Goal: Information Seeking & Learning: Learn about a topic

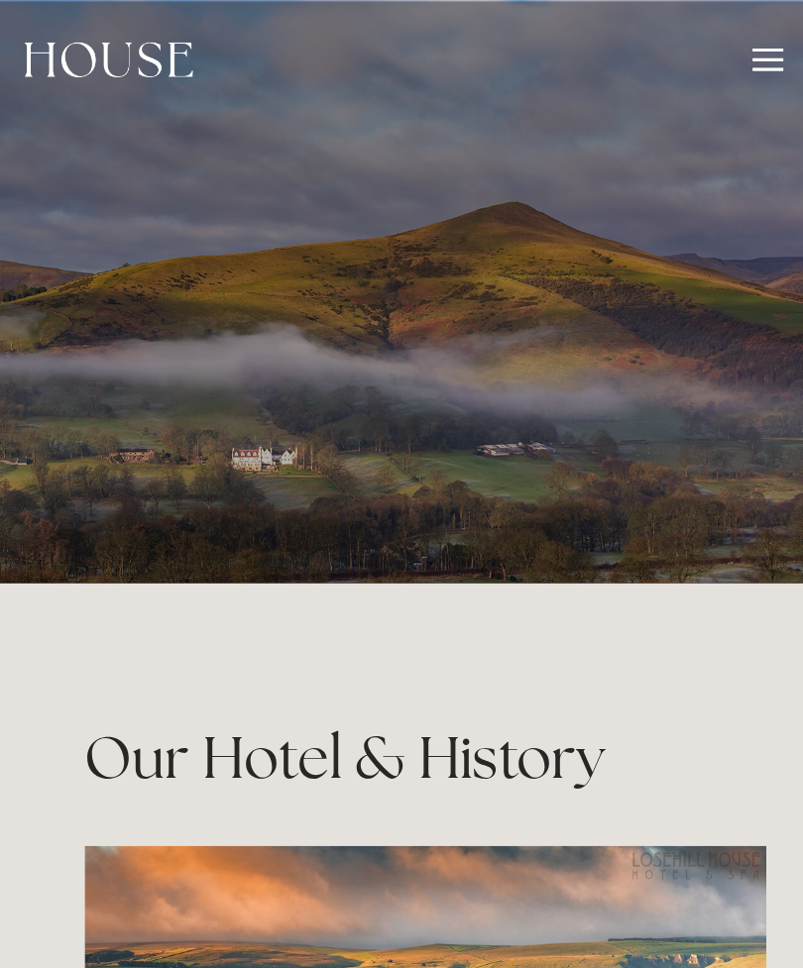
click at [761, 44] on div at bounding box center [772, 46] width 22 height 22
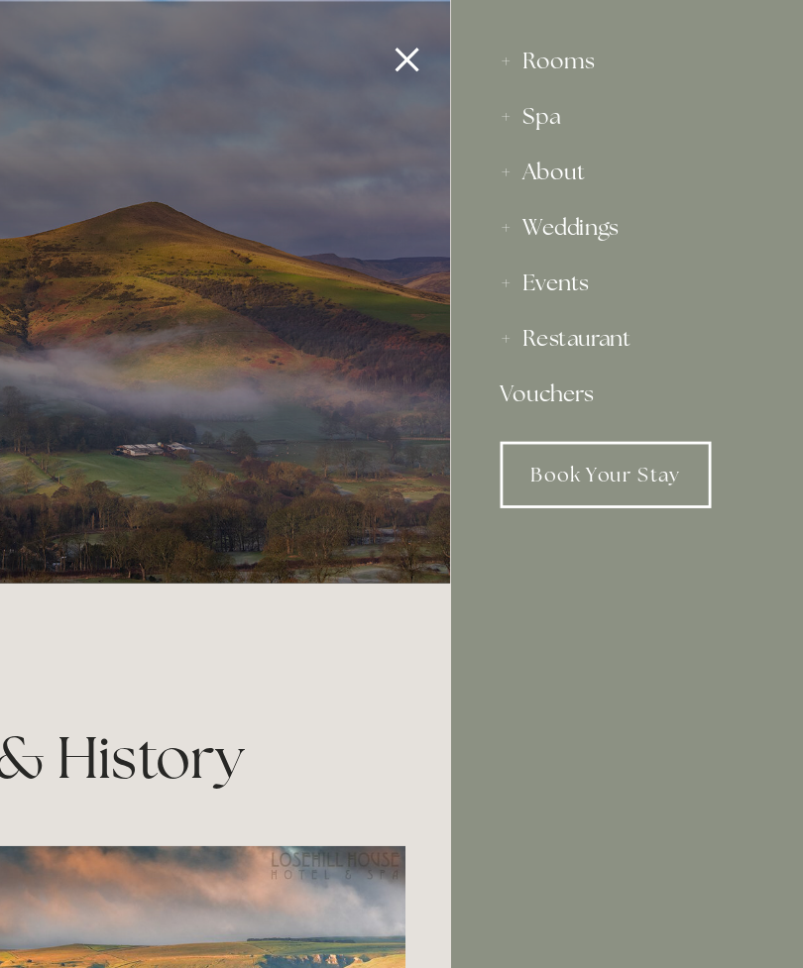
click at [581, 247] on div "Restaurant" at bounding box center [674, 242] width 186 height 40
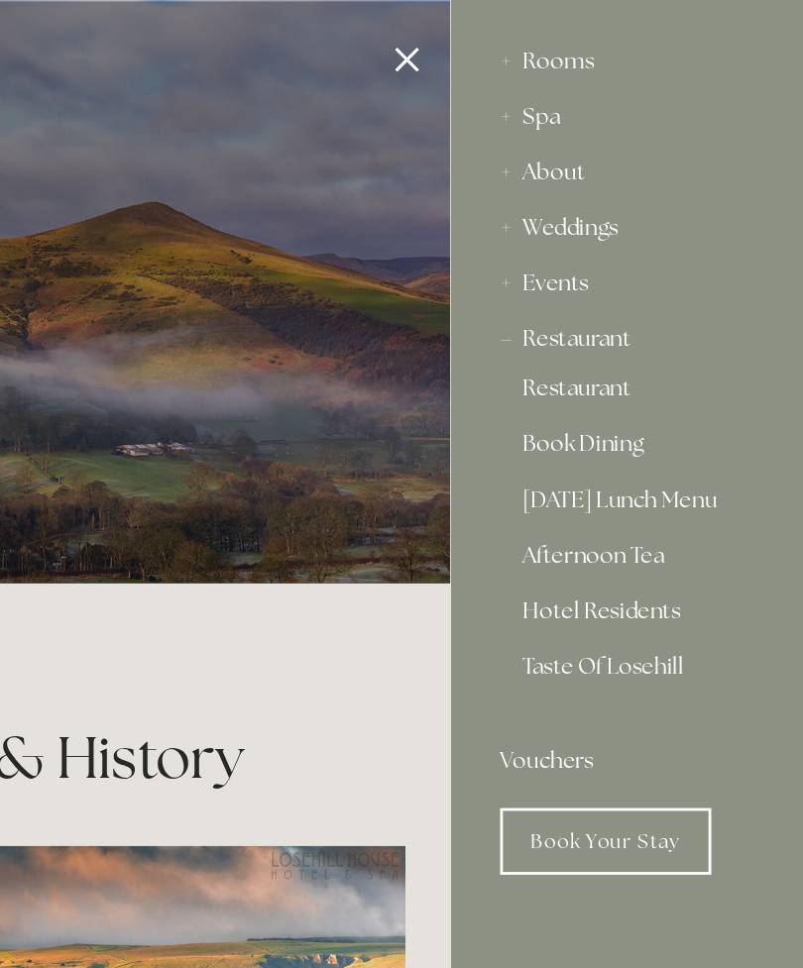
click at [597, 351] on link "[DATE] Lunch Menu" at bounding box center [674, 361] width 155 height 24
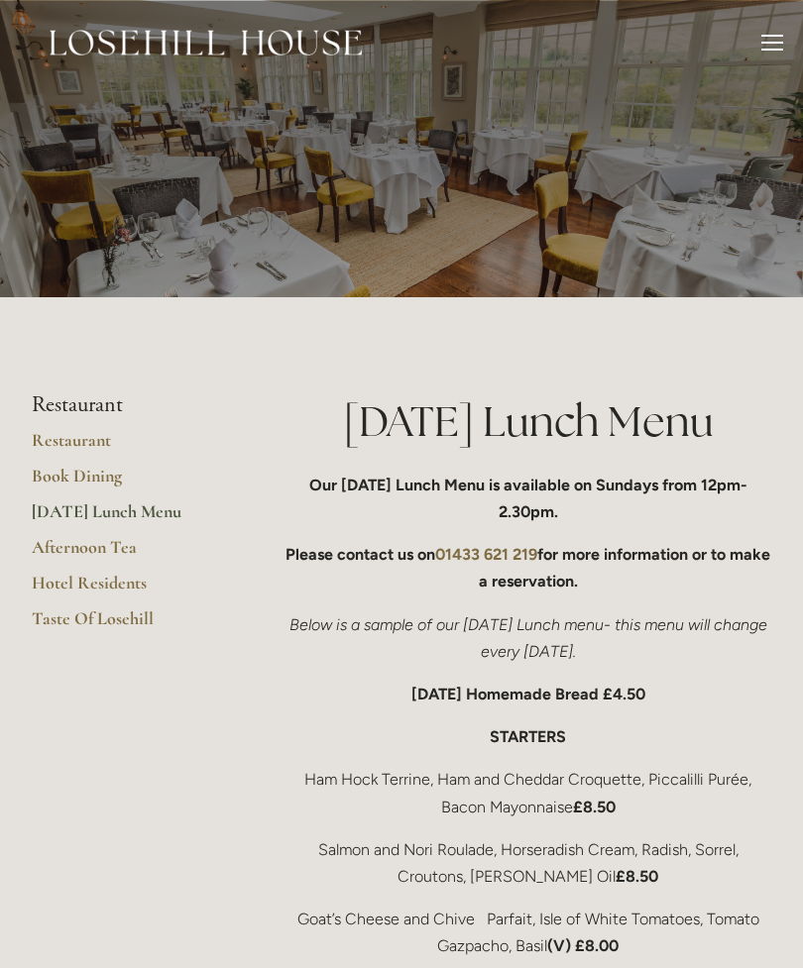
click at [121, 550] on link "Afternoon Tea" at bounding box center [126, 554] width 189 height 36
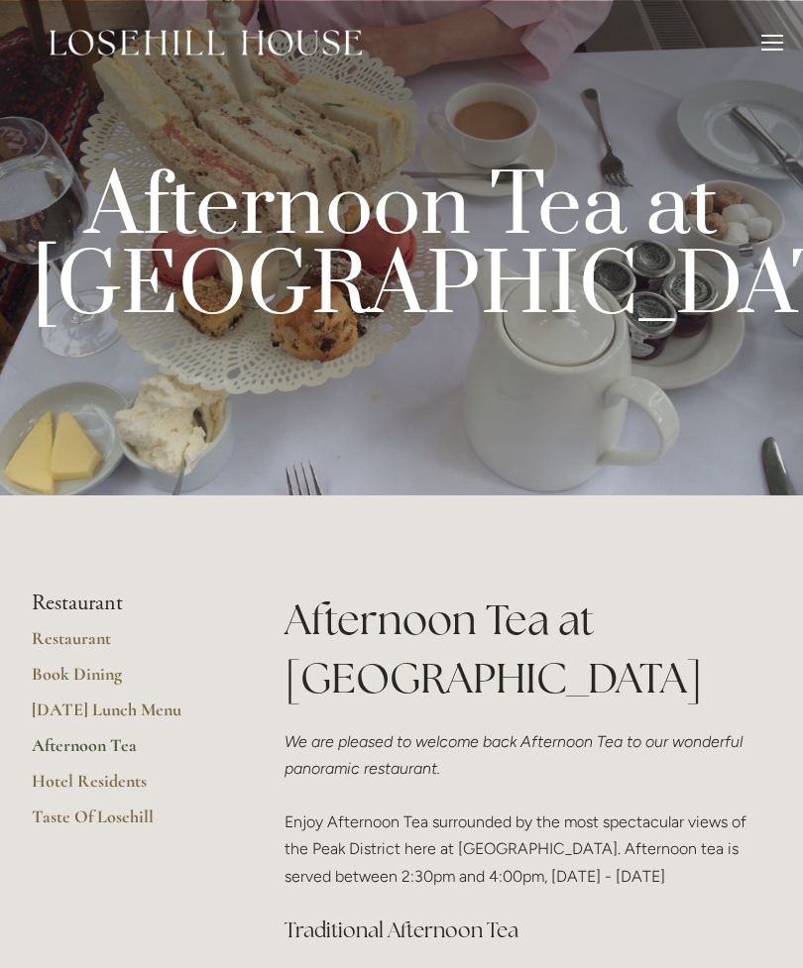
click at [112, 641] on link "Restaurant" at bounding box center [126, 645] width 189 height 36
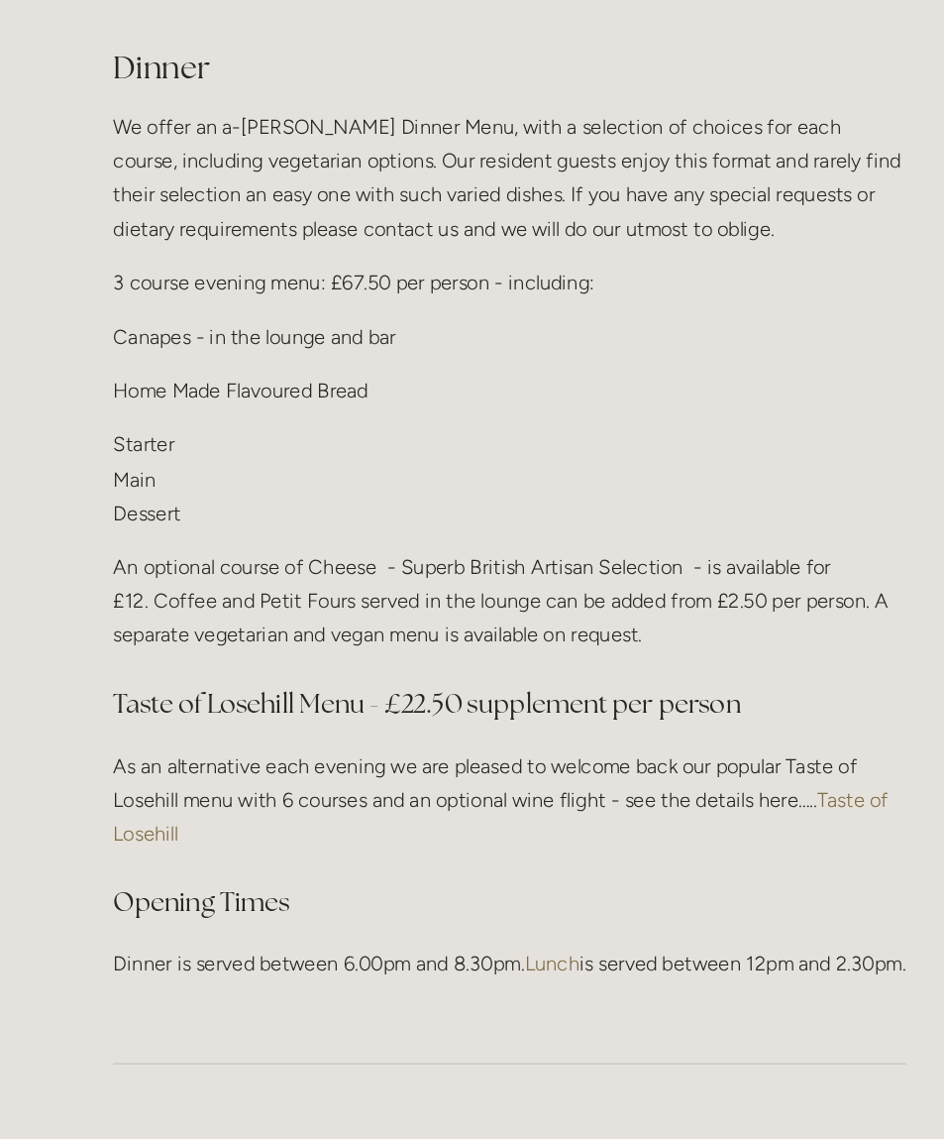
scroll to position [2126, 13]
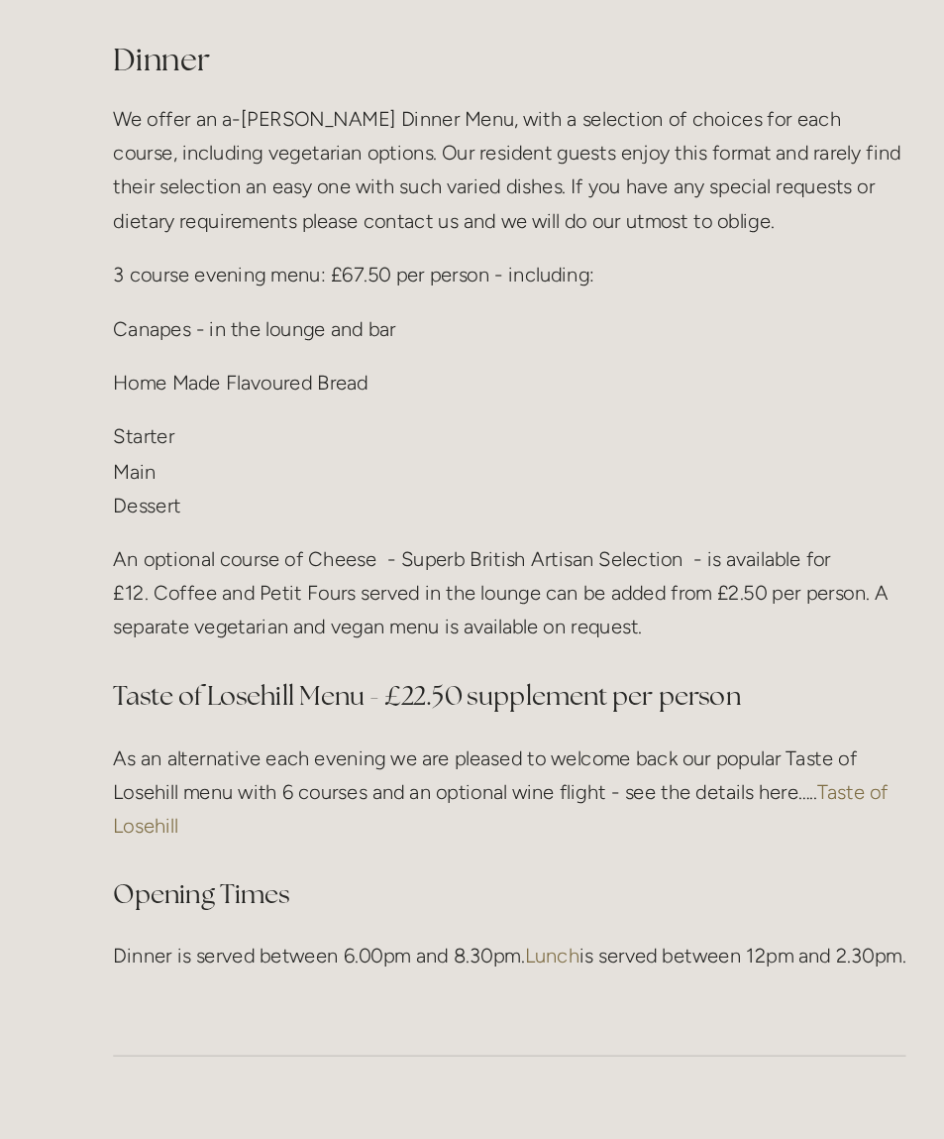
click at [691, 791] on link "Taste of Losehill" at bounding box center [581, 814] width 618 height 46
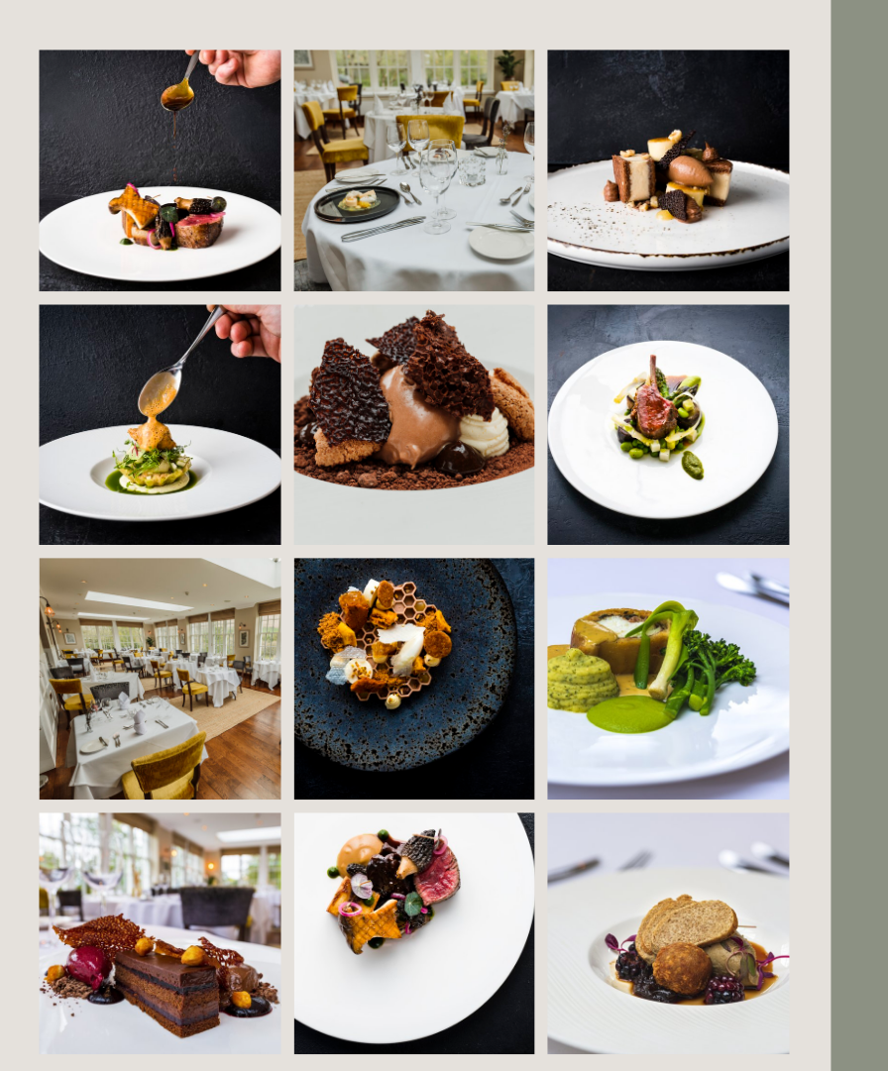
scroll to position [1444, 49]
click at [384, 323] on img at bounding box center [522, 324] width 276 height 184
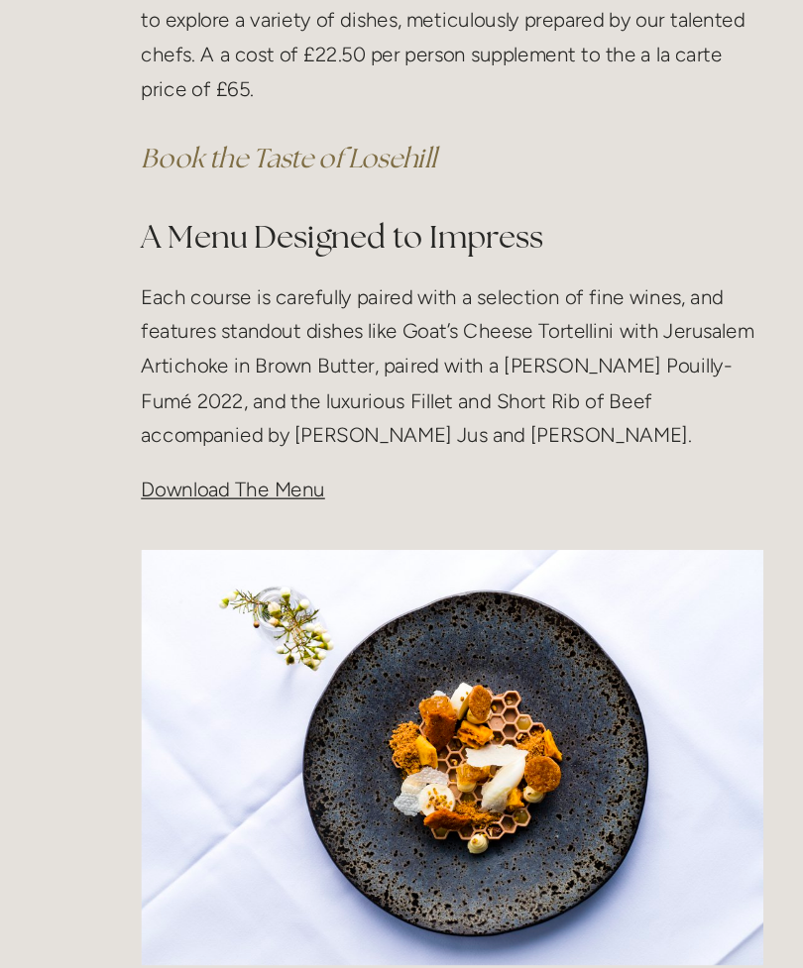
scroll to position [565, 0]
click at [284, 377] on span "Download The Menu" at bounding box center [356, 384] width 144 height 19
click at [284, 380] on span "Download The Menu" at bounding box center [356, 384] width 144 height 19
click at [284, 378] on span "Download The Menu" at bounding box center [356, 384] width 144 height 19
click at [284, 389] on p "Download The Menu" at bounding box center [527, 384] width 487 height 27
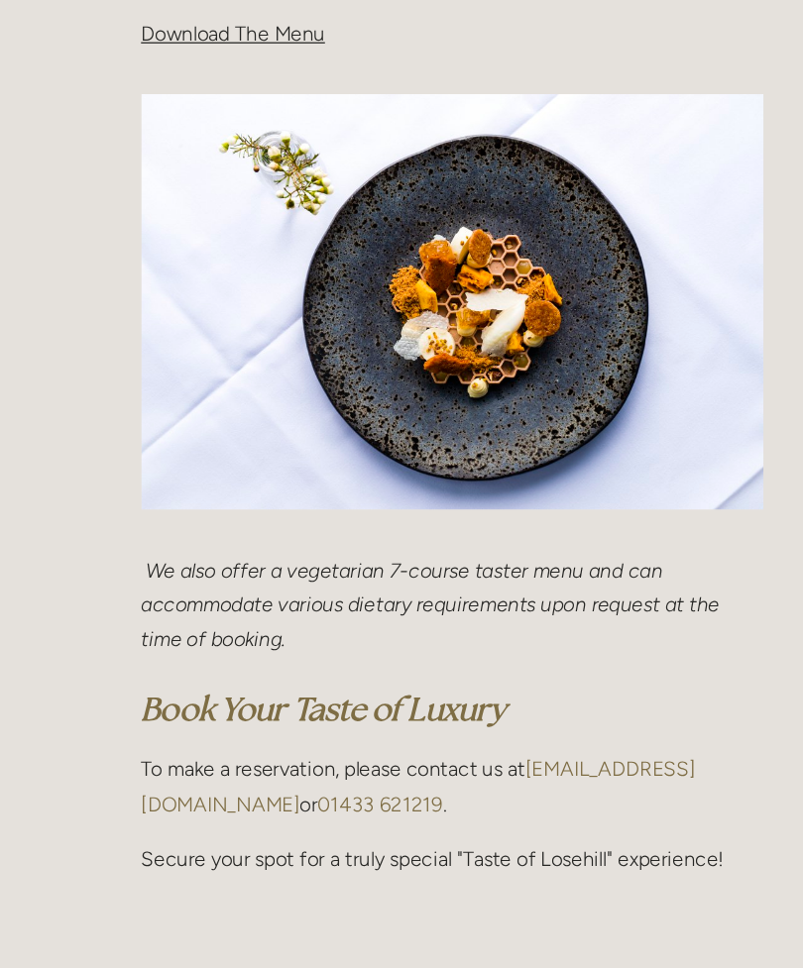
scroll to position [923, 0]
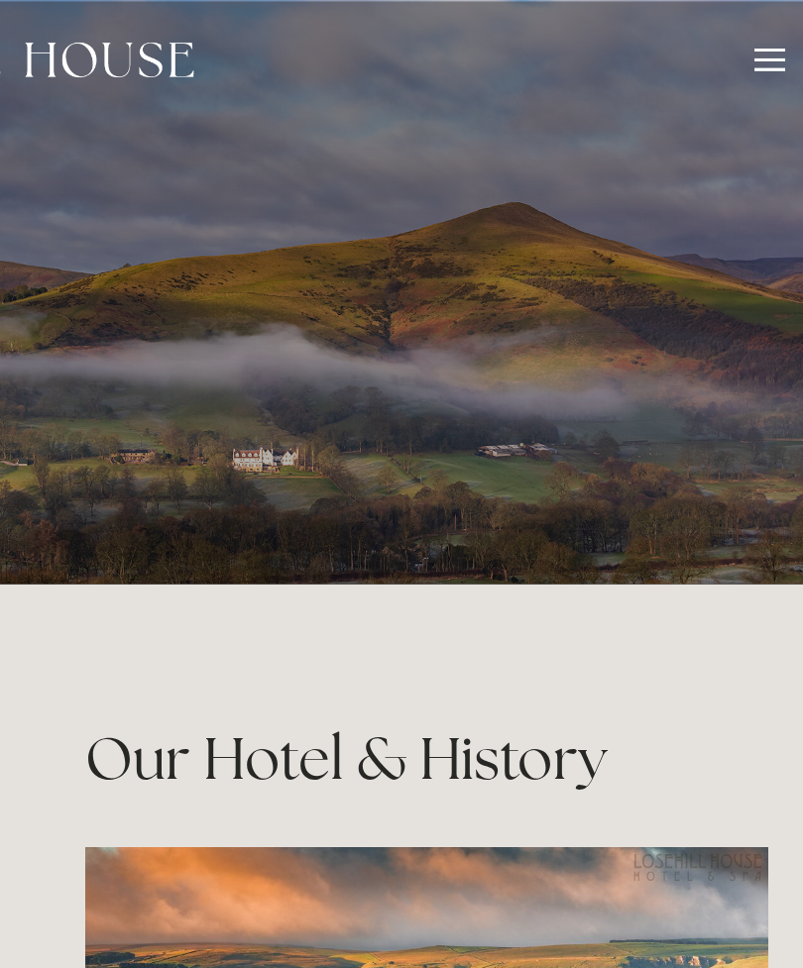
click at [761, 50] on div at bounding box center [772, 50] width 22 height 2
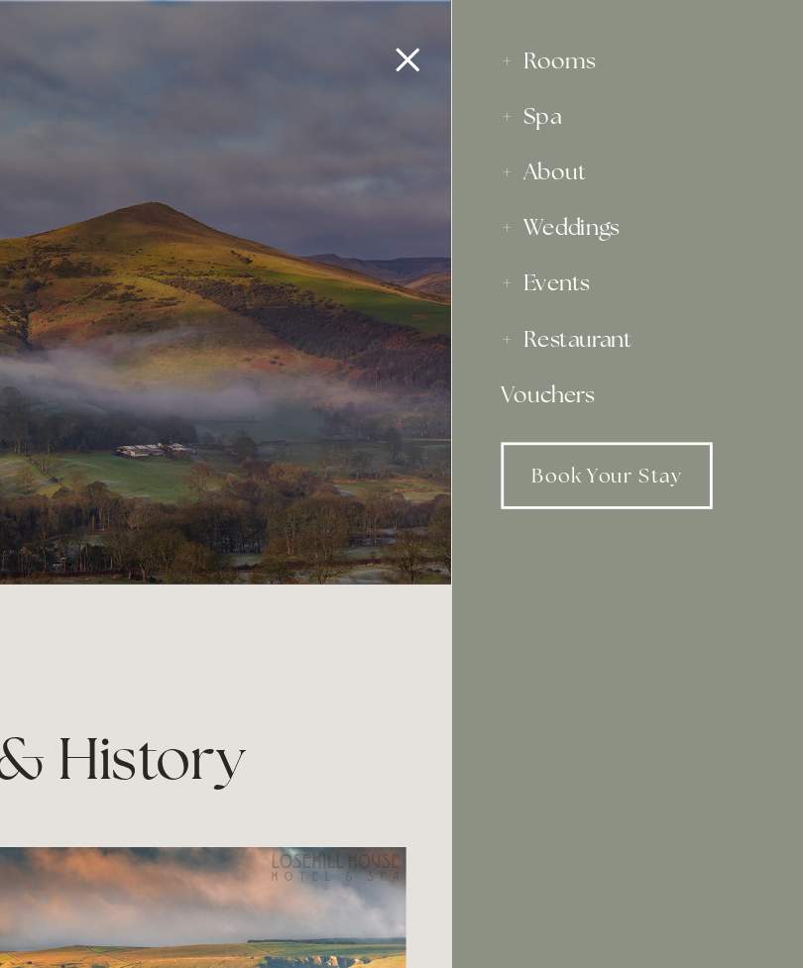
click at [581, 124] on div "About" at bounding box center [674, 123] width 186 height 40
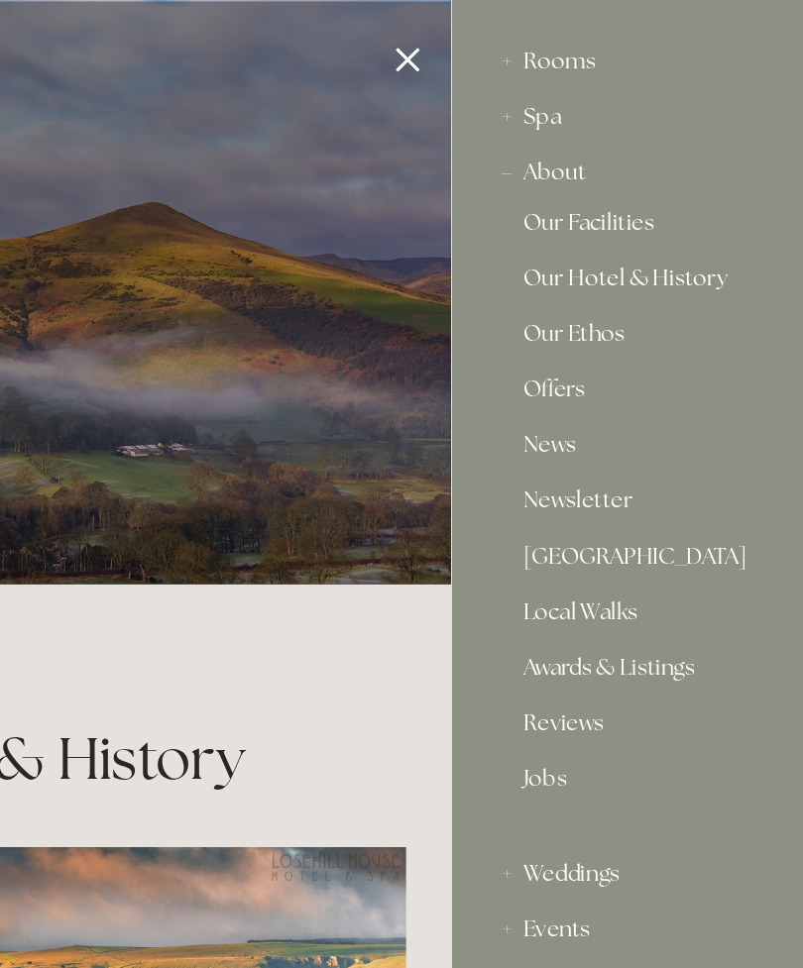
click at [597, 164] on link "Our Facilities" at bounding box center [674, 163] width 155 height 24
click at [597, 241] on link "Our Ethos" at bounding box center [674, 242] width 155 height 24
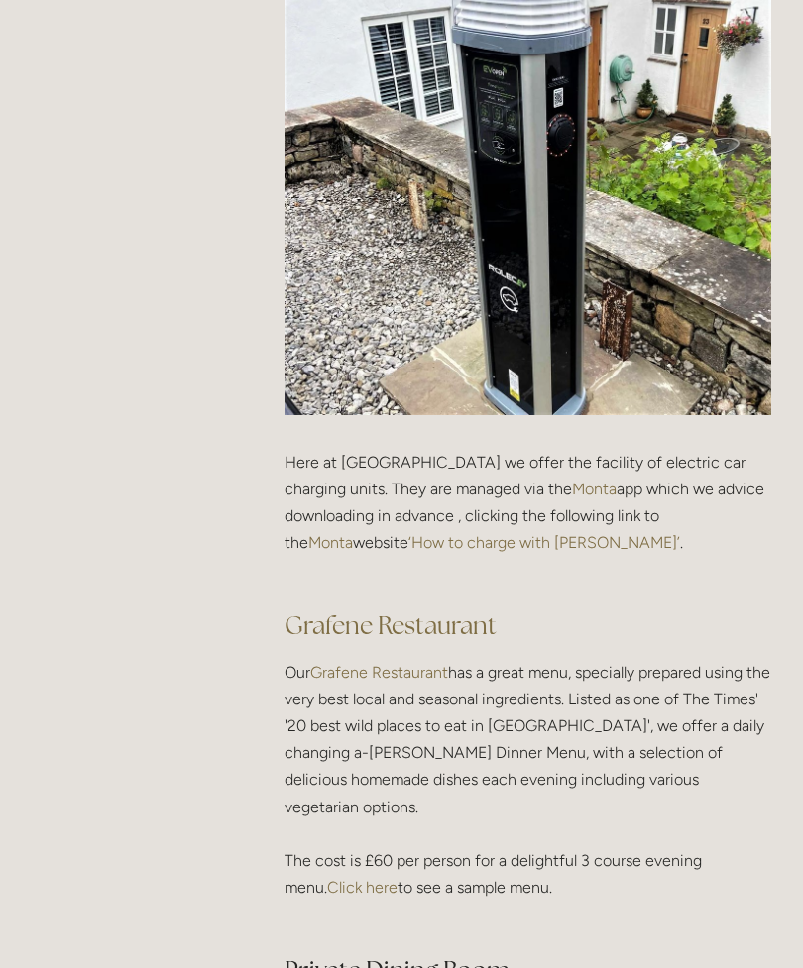
scroll to position [2432, 0]
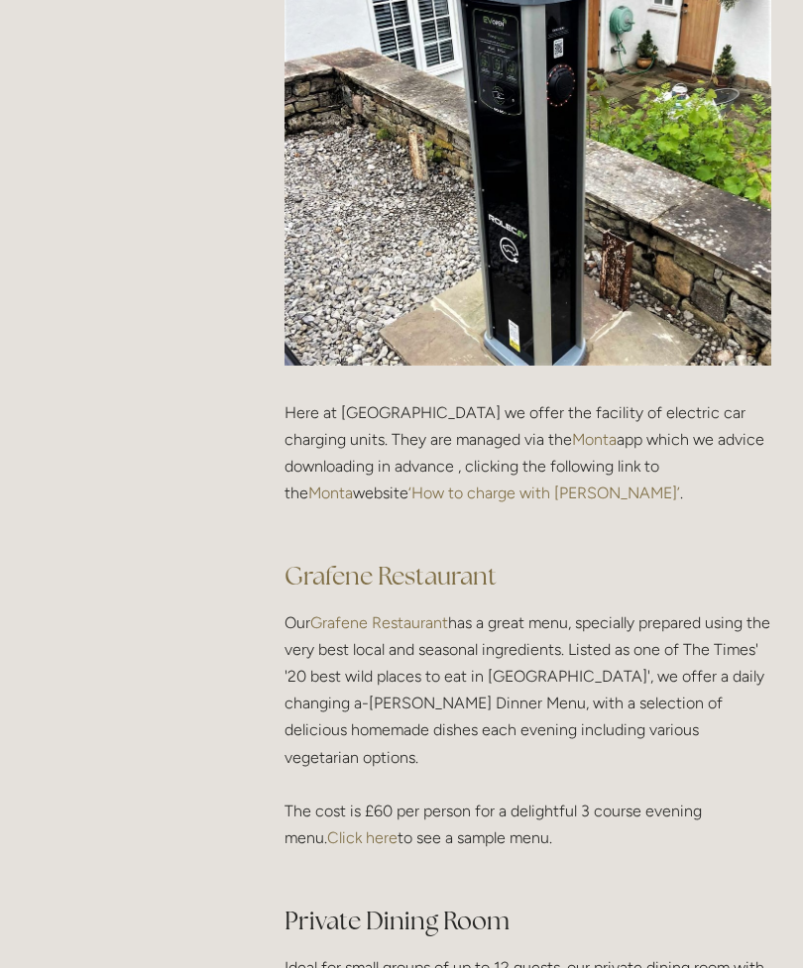
click at [365, 829] on link "Click here" at bounding box center [362, 838] width 70 height 19
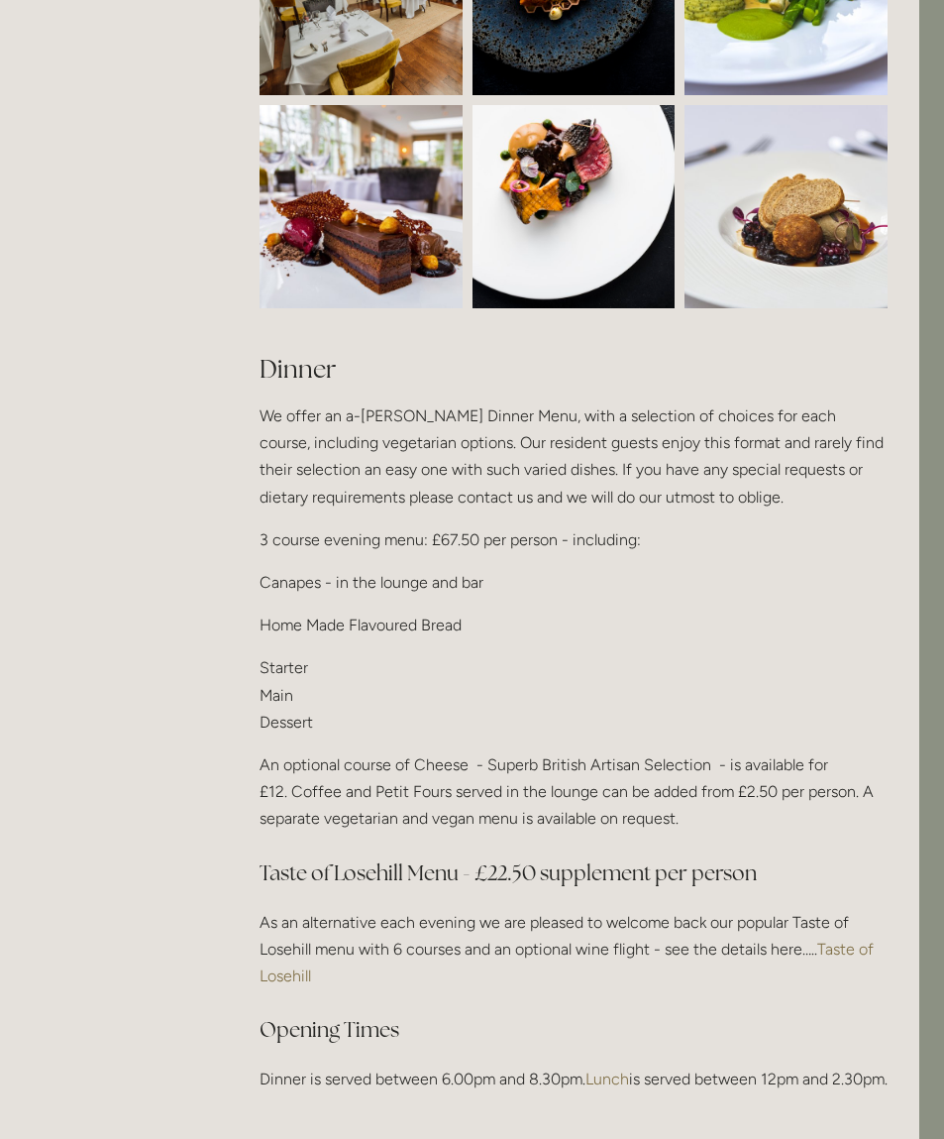
scroll to position [1977, 26]
click at [303, 664] on p "Starter Main Dessert" at bounding box center [573, 694] width 628 height 81
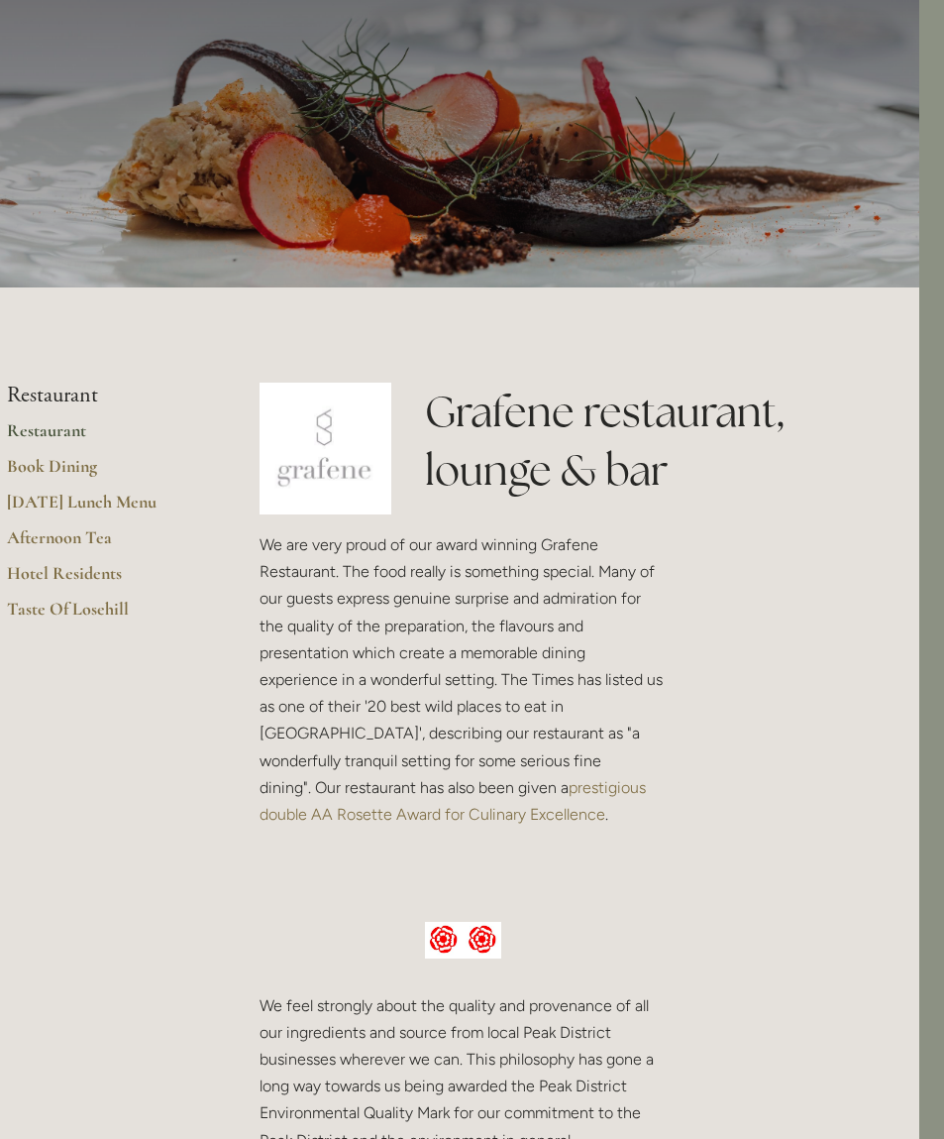
scroll to position [0, 25]
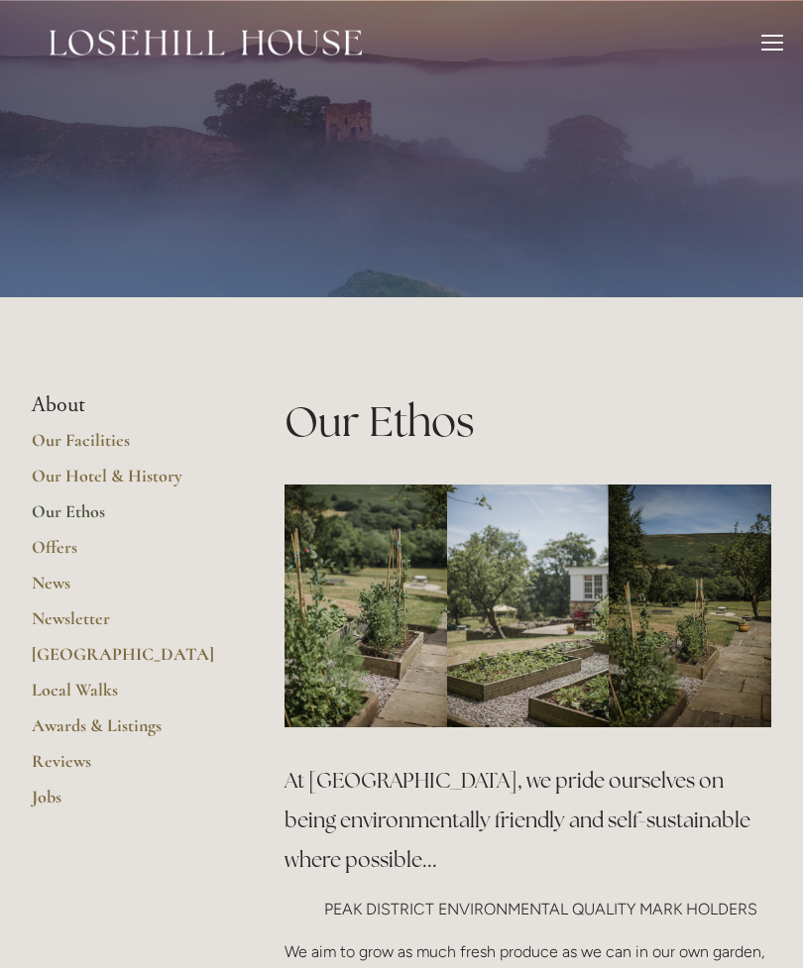
click at [78, 551] on link "Offers" at bounding box center [126, 554] width 189 height 36
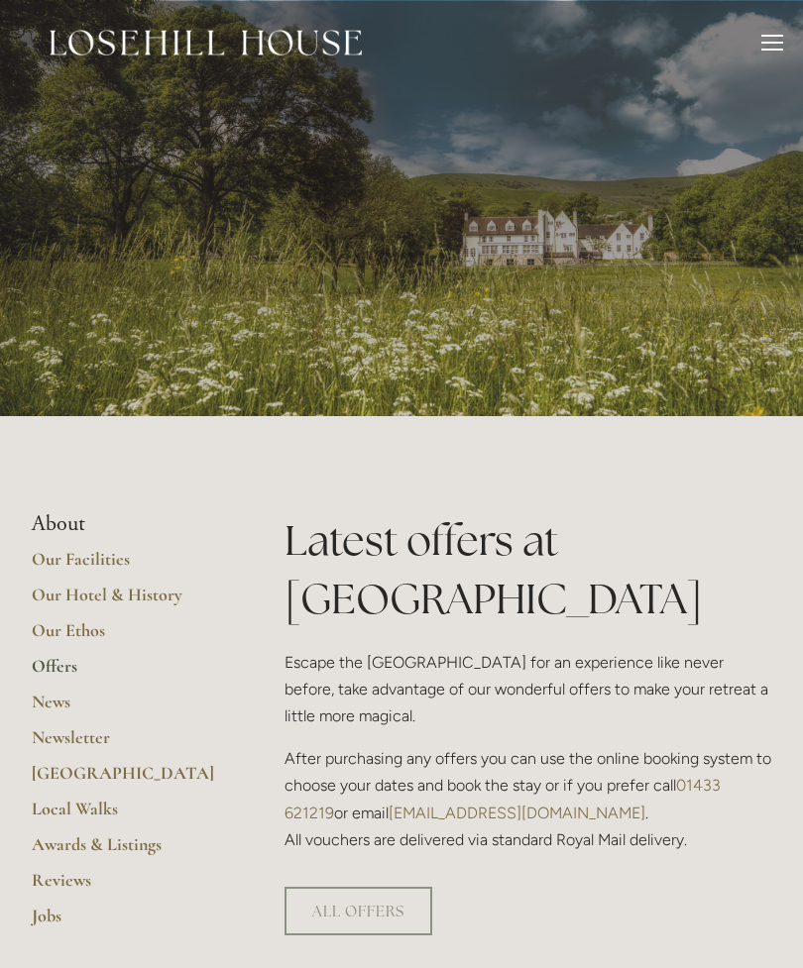
click at [387, 887] on link "ALL OFFERS" at bounding box center [358, 911] width 148 height 49
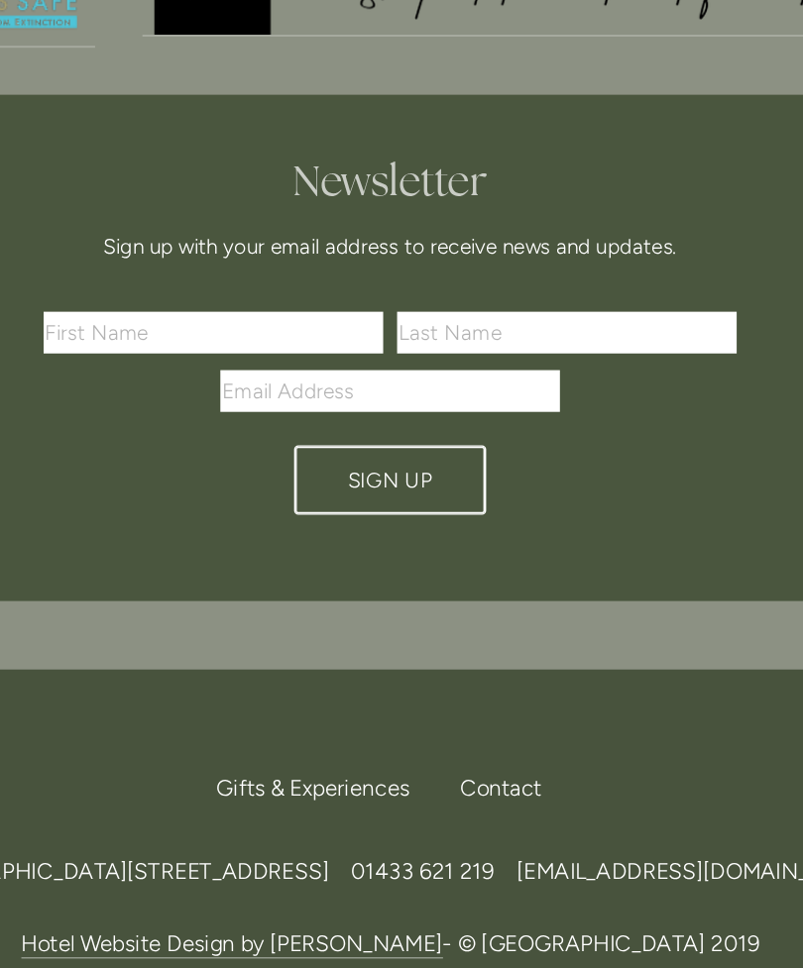
scroll to position [2515, 0]
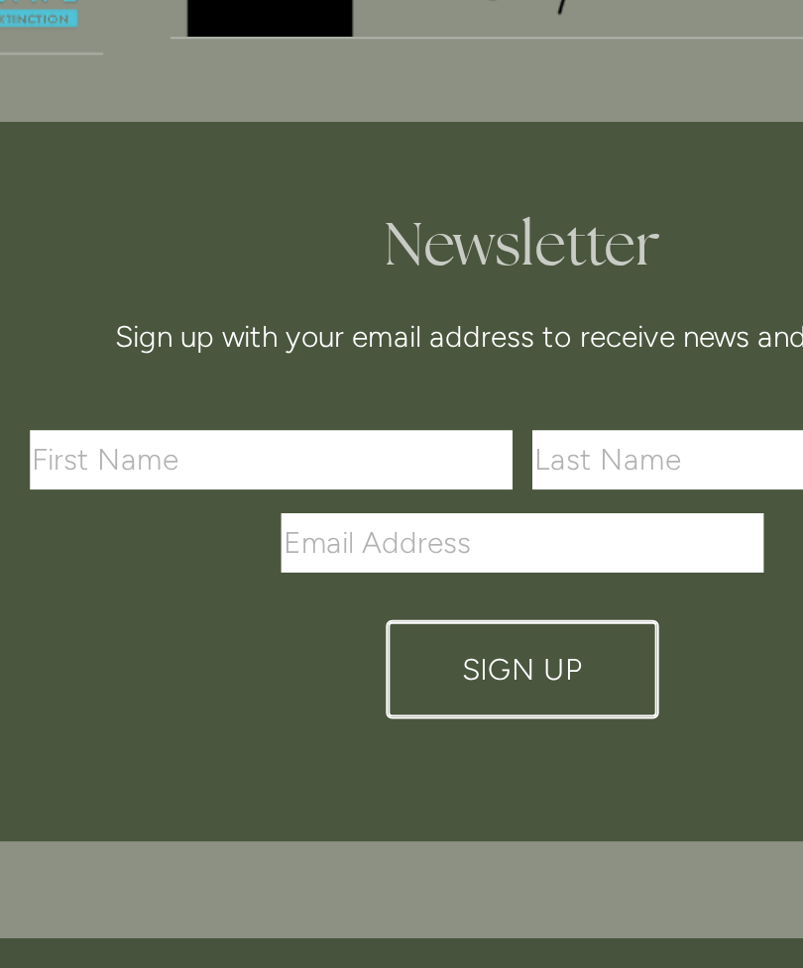
click at [75, 438] on div "First Name Last Name Email Address Sign Up" at bounding box center [401, 528] width 652 height 180
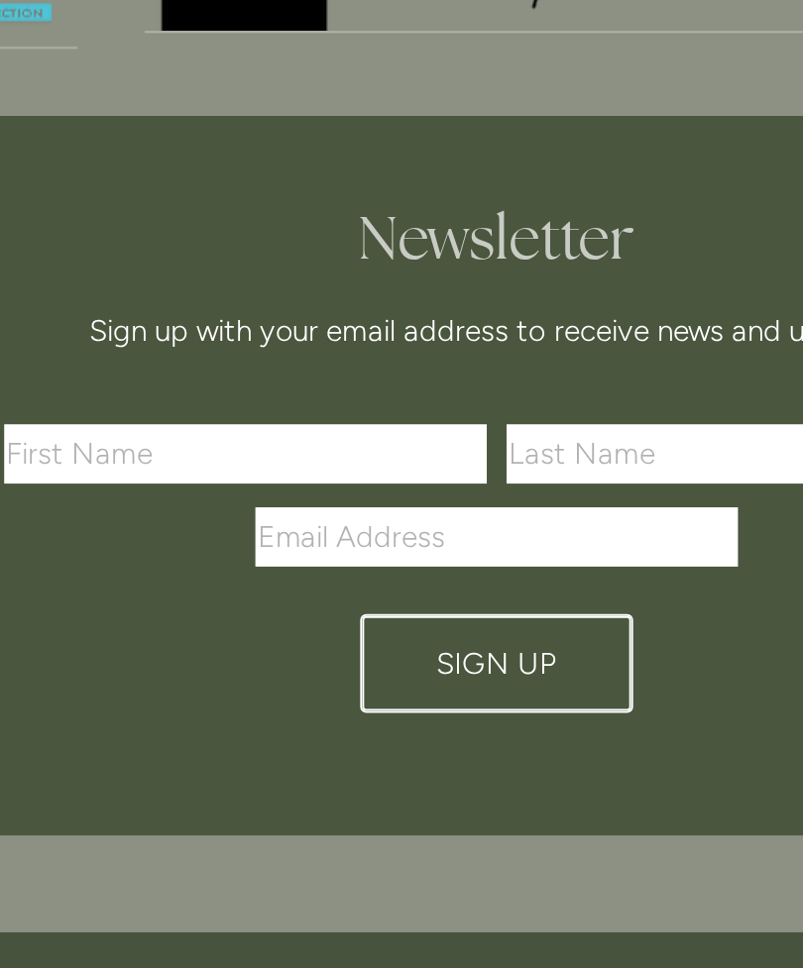
click at [75, 438] on div "First Name Last Name Email Address Sign Up" at bounding box center [401, 528] width 652 height 180
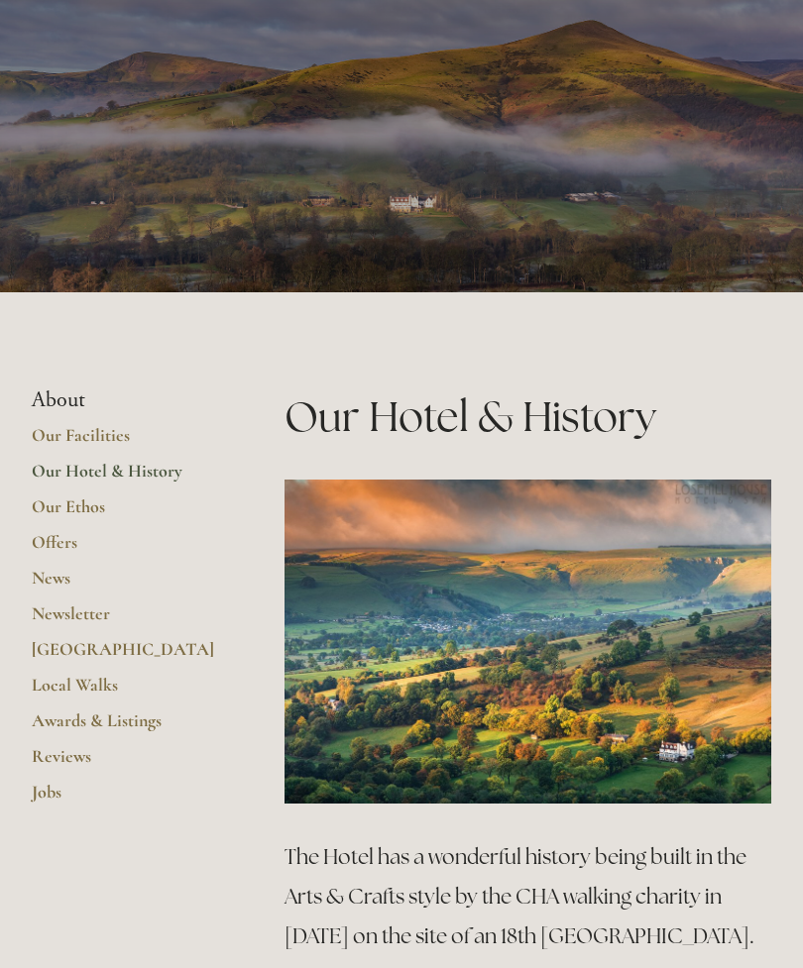
scroll to position [0, 0]
